Goal: Navigation & Orientation: Find specific page/section

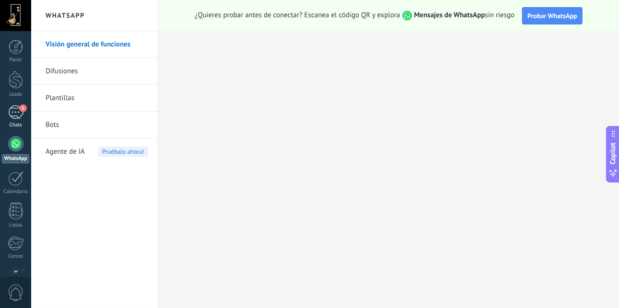
click at [18, 115] on div "1" at bounding box center [15, 113] width 15 height 14
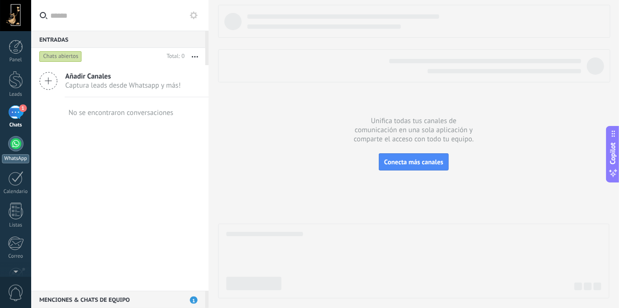
click at [16, 142] on div at bounding box center [15, 143] width 15 height 15
